Goal: Information Seeking & Learning: Learn about a topic

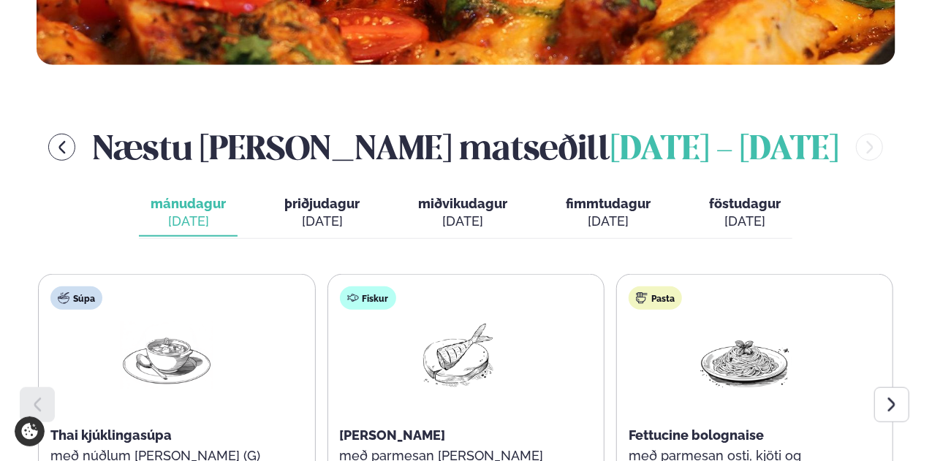
scroll to position [658, 0]
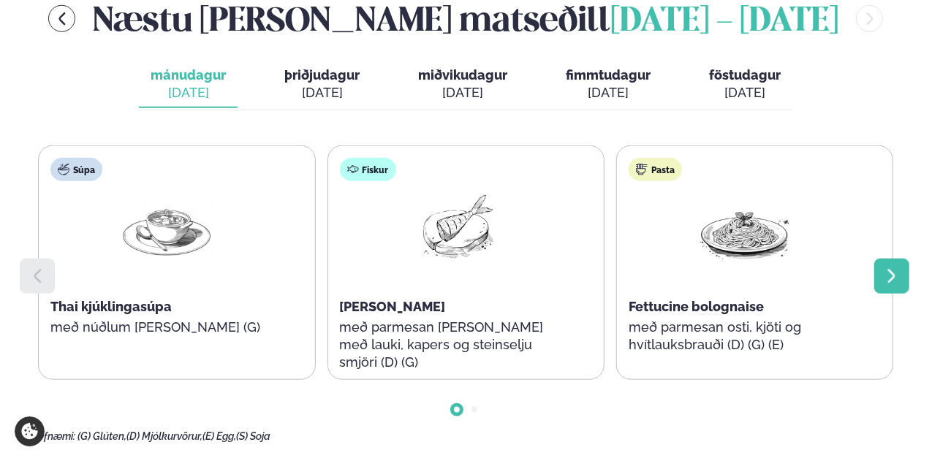
click at [887, 268] on icon at bounding box center [892, 276] width 18 height 18
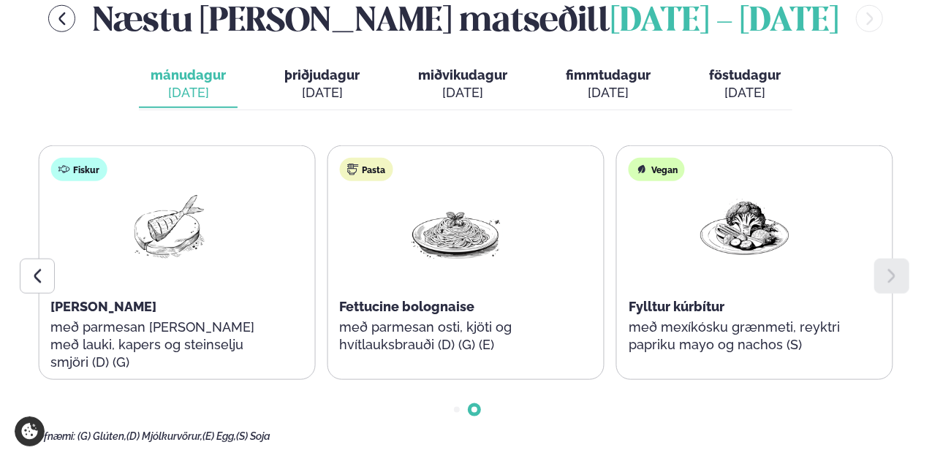
click at [887, 268] on icon at bounding box center [892, 276] width 18 height 18
click at [327, 79] on span "þriðjudagur" at bounding box center [321, 74] width 75 height 15
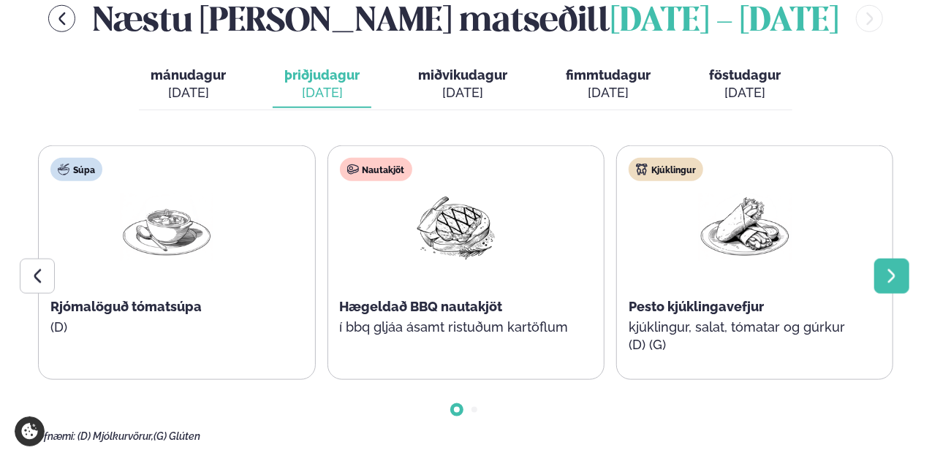
click at [893, 269] on icon at bounding box center [892, 276] width 18 height 18
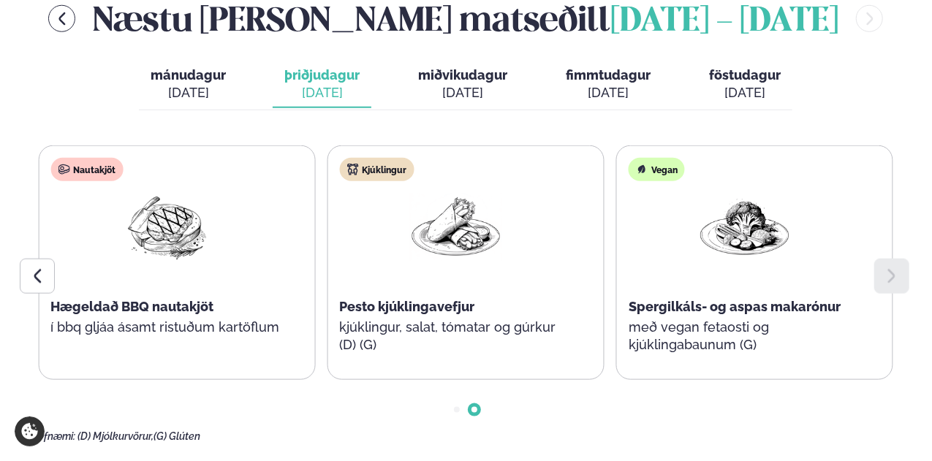
click at [893, 269] on icon at bounding box center [892, 276] width 18 height 18
click at [454, 96] on div "[DATE]" at bounding box center [462, 93] width 89 height 18
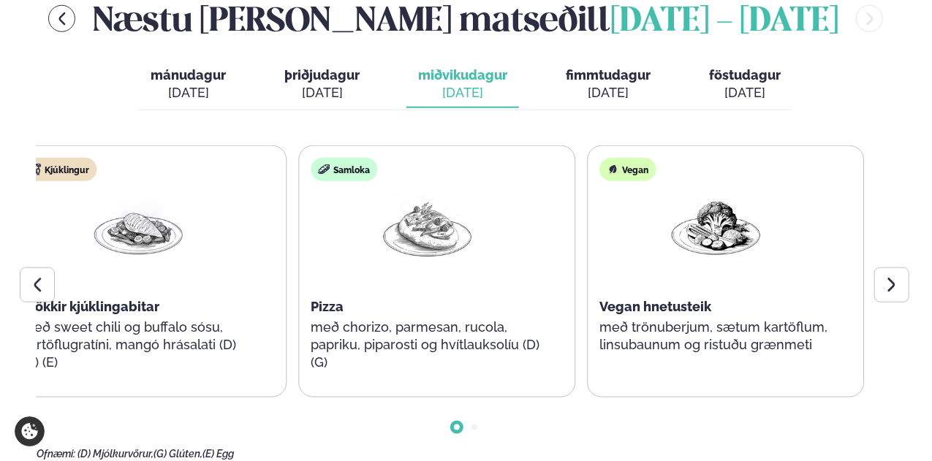
click at [110, 346] on p "með sweet chili og buffalo sósu, kartöflugratíni, mangó hrásalati (D) (G) (E)" at bounding box center [138, 345] width 232 height 53
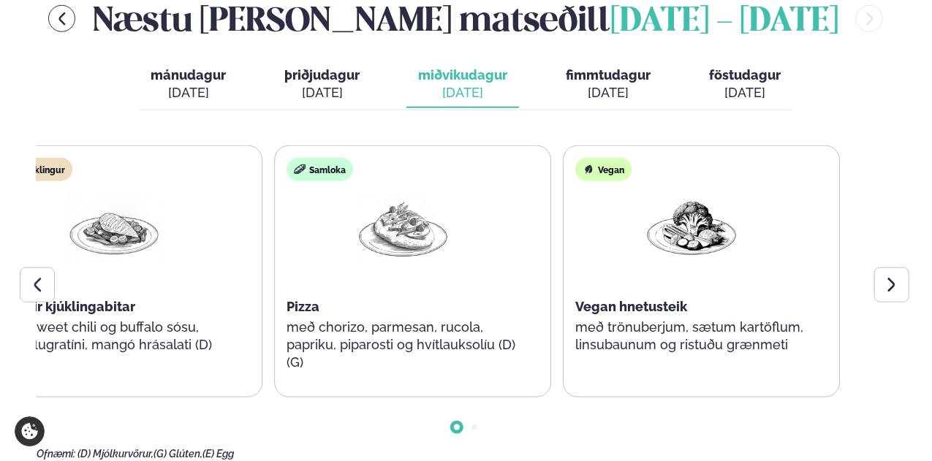
click at [291, 330] on p "með chorizo, parmesan, rucola, papriku, piparosti og hvítlauksolíu (D) (G)" at bounding box center [402, 345] width 232 height 53
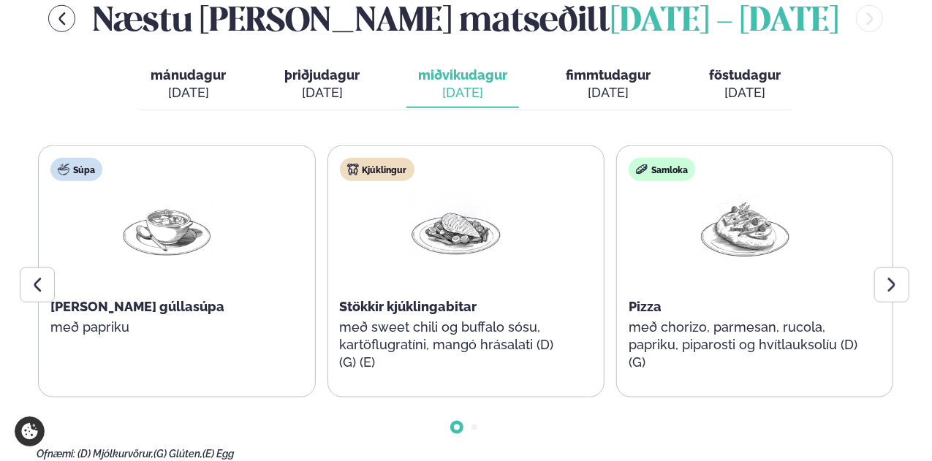
click at [588, 91] on div "[DATE]" at bounding box center [608, 93] width 85 height 18
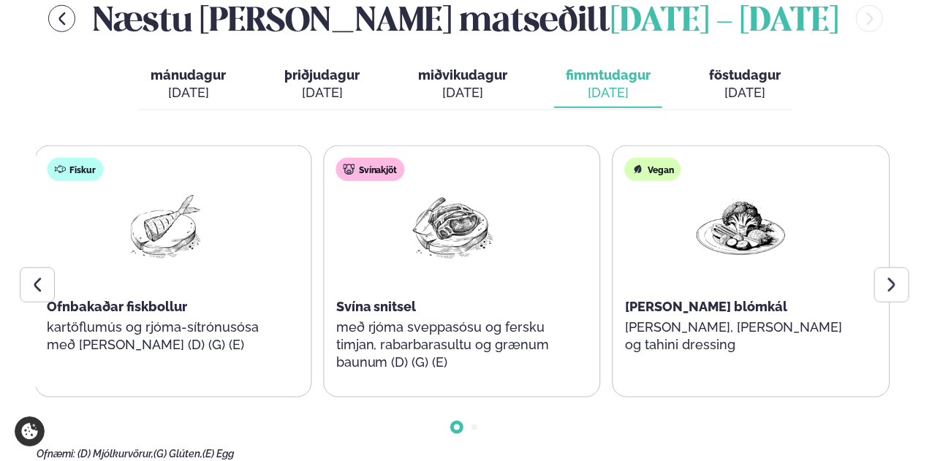
click at [22, 315] on main "[PERSON_NAME] / Vikumatseðill Vikulegt matseðill okkar Komdu með á dagana þar s…" at bounding box center [466, 350] width 932 height 2016
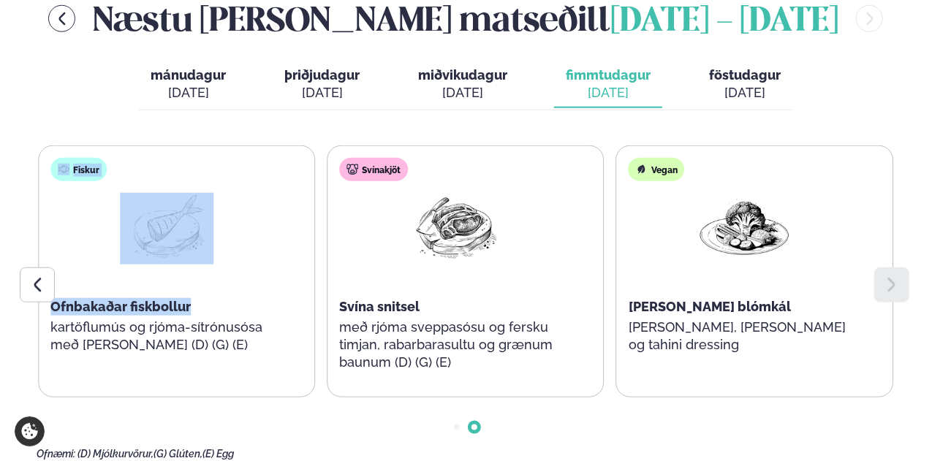
drag, startPoint x: 20, startPoint y: 311, endPoint x: 261, endPoint y: 309, distance: 240.5
click at [261, 309] on main "[PERSON_NAME] / Vikumatseðill Vikulegt matseðill okkar Komdu með á dagana þar s…" at bounding box center [466, 350] width 932 height 2016
click at [261, 309] on div "Ofnbakaðar fiskbollur" at bounding box center [166, 307] width 232 height 18
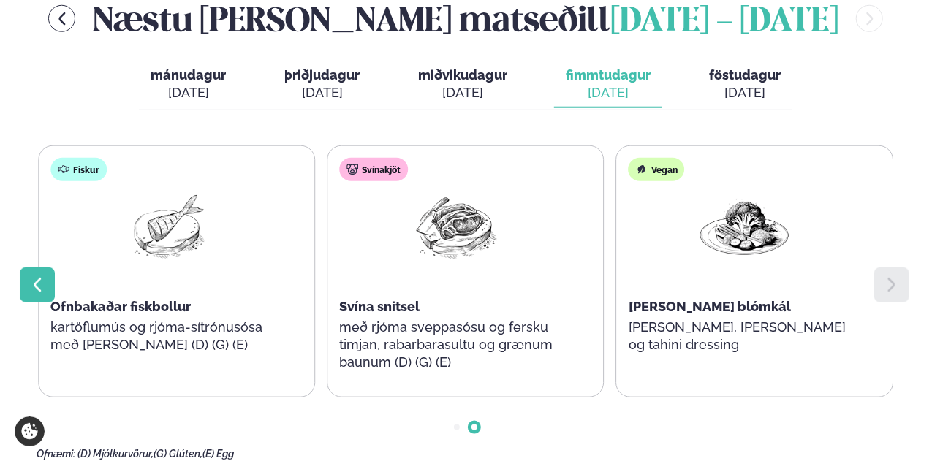
click at [49, 280] on div at bounding box center [37, 284] width 35 height 35
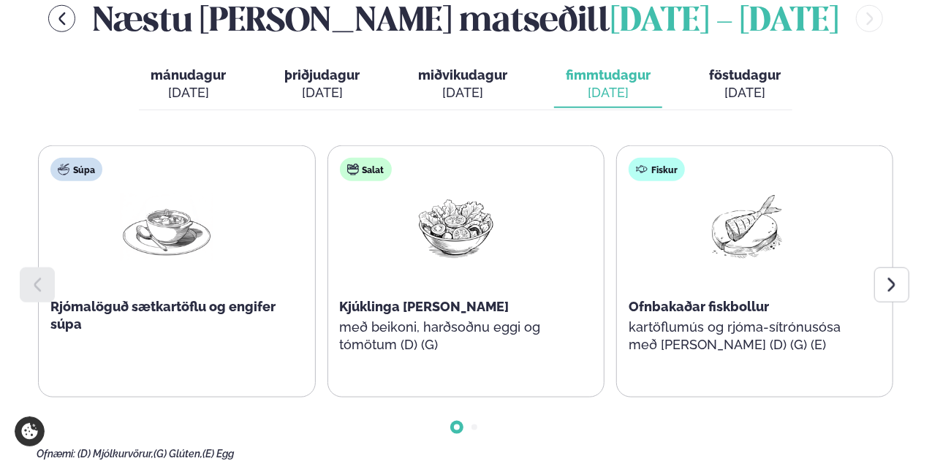
click at [713, 78] on span "föstudagur" at bounding box center [745, 74] width 72 height 15
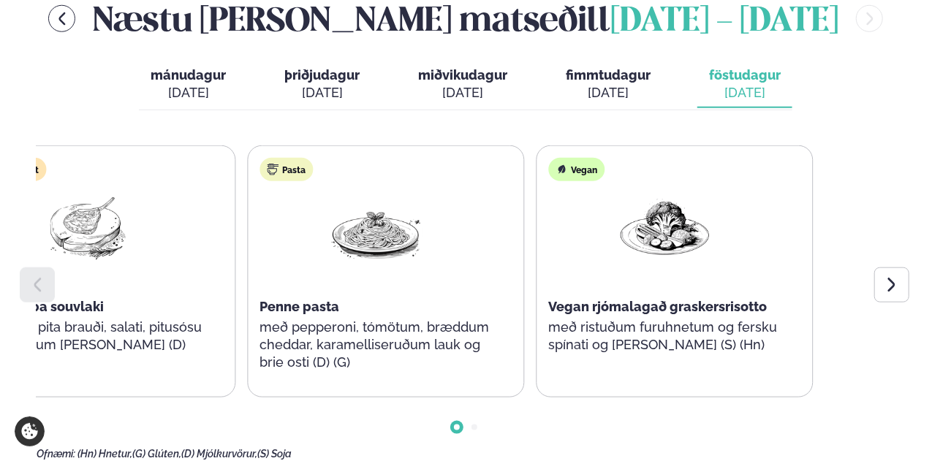
click at [286, 324] on p "með pepperoni, tómötum, bræddum cheddar, karamelliseruðum lauk og brie osti (D)…" at bounding box center [375, 345] width 232 height 53
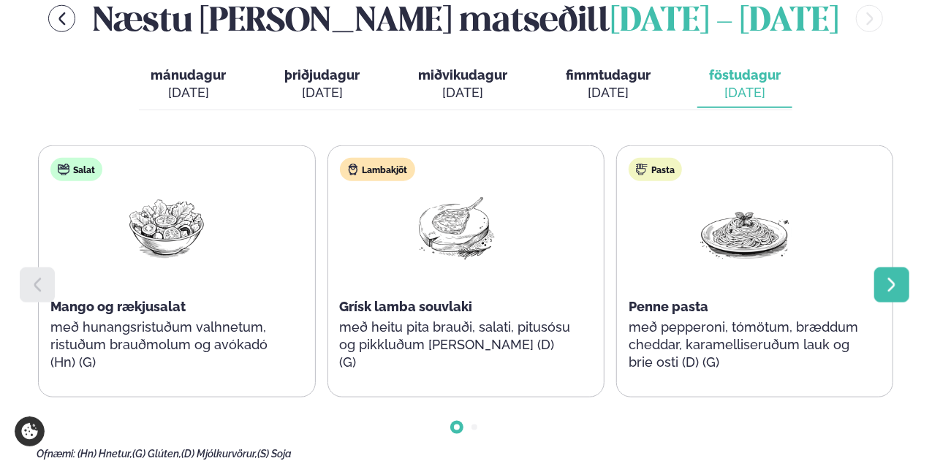
click at [892, 286] on icon at bounding box center [891, 285] width 7 height 14
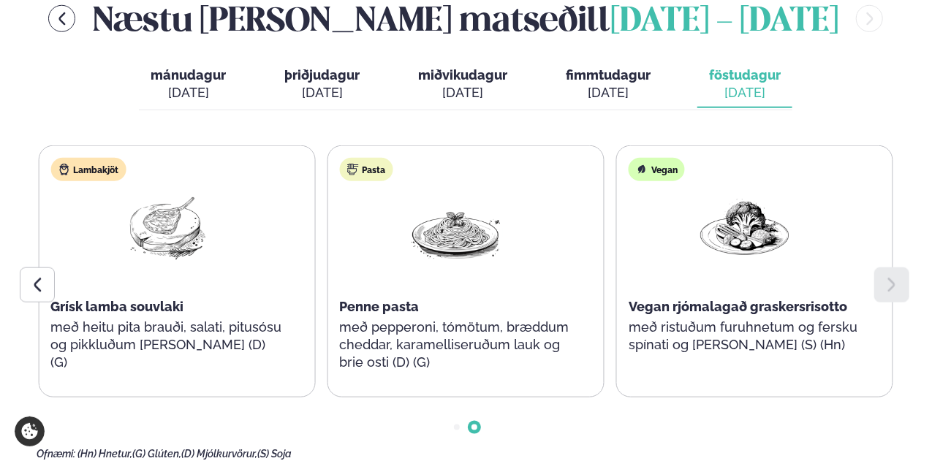
click at [892, 286] on icon at bounding box center [891, 285] width 7 height 14
click at [912, 377] on main "[PERSON_NAME] / Vikumatseðill Vikulegt matseðill okkar Komdu með á dagana þar s…" at bounding box center [466, 350] width 932 height 2016
click at [585, 420] on div at bounding box center [466, 416] width 858 height 37
